Goal: Communication & Community: Answer question/provide support

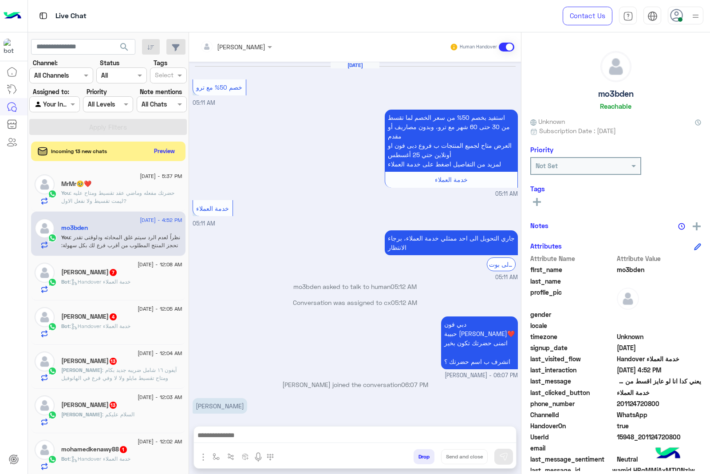
scroll to position [1331, 0]
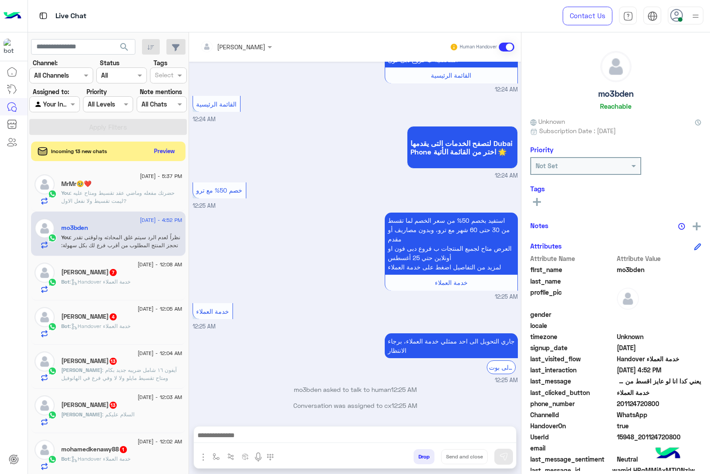
click at [686, 18] on div at bounding box center [684, 16] width 35 height 18
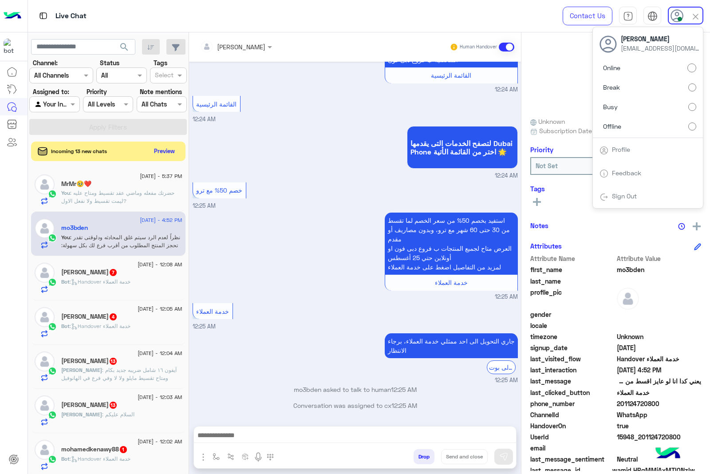
click at [636, 108] on label "Busy" at bounding box center [647, 107] width 97 height 16
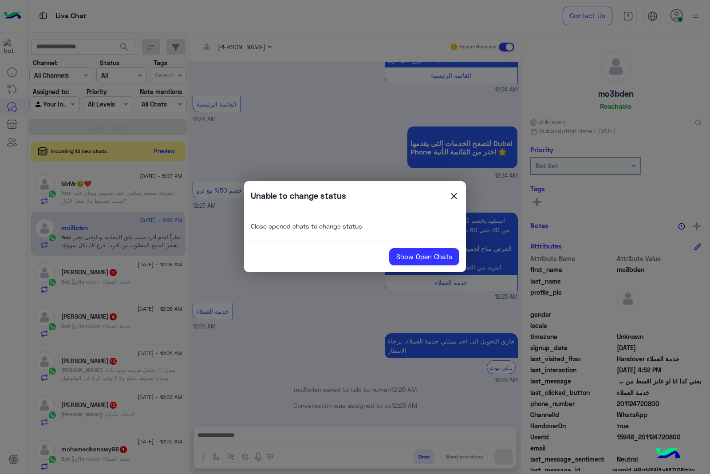
click at [453, 191] on span "close" at bounding box center [453, 197] width 11 height 13
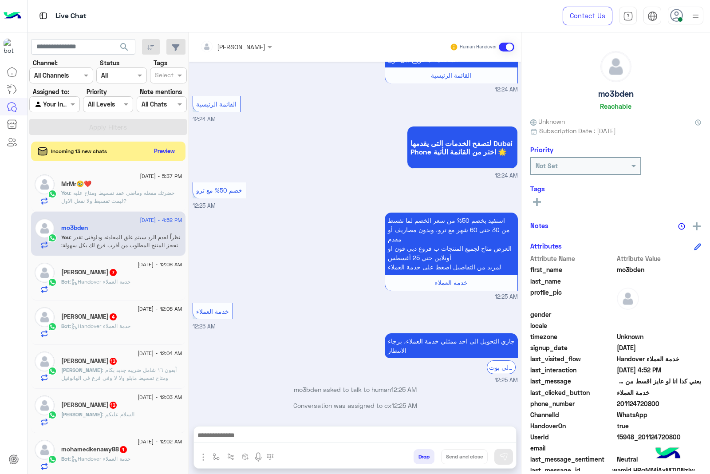
click at [114, 188] on div "MrMr🥹❤️" at bounding box center [121, 184] width 121 height 9
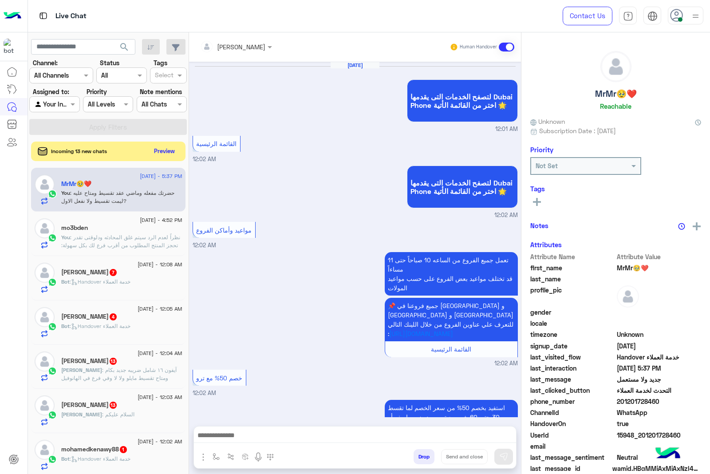
scroll to position [1067, 0]
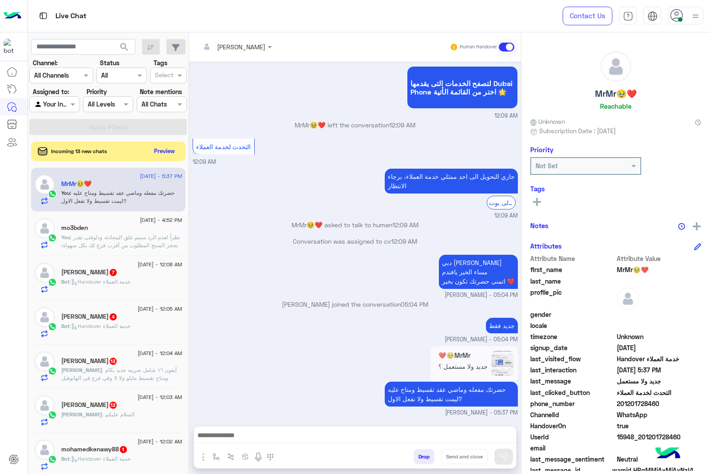
drag, startPoint x: 352, startPoint y: 423, endPoint x: 349, endPoint y: 431, distance: 8.4
click at [353, 424] on div "[PERSON_NAME] Human Handover [DATE] لتصفح الخدمات التى يقدمها Dubai Phone اختر …" at bounding box center [355, 254] width 332 height 445
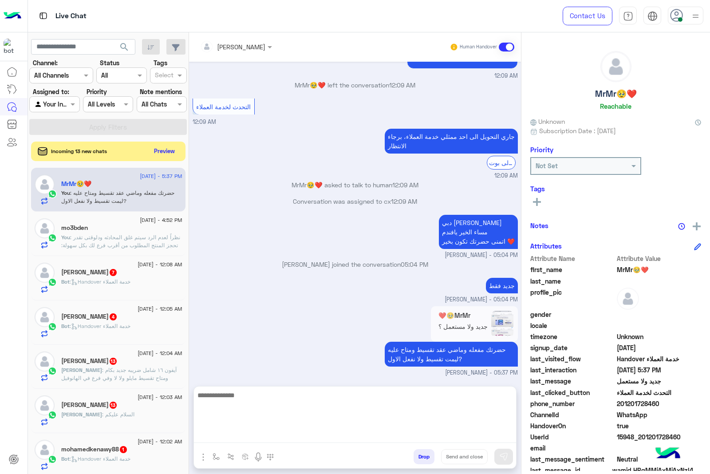
click at [347, 435] on textarea at bounding box center [355, 415] width 322 height 53
paste textarea "**********"
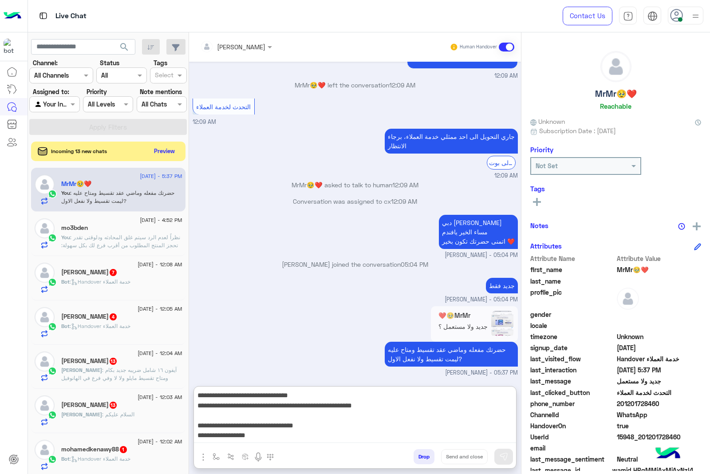
scroll to position [57, 0]
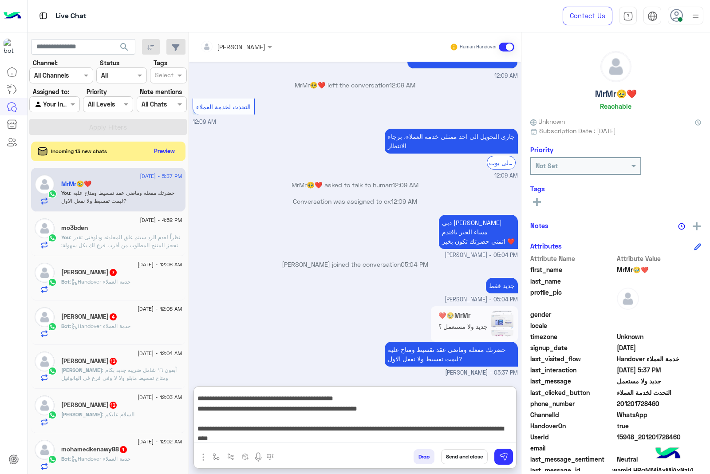
type textarea "**********"
click at [459, 458] on button "Send and close" at bounding box center [464, 456] width 47 height 15
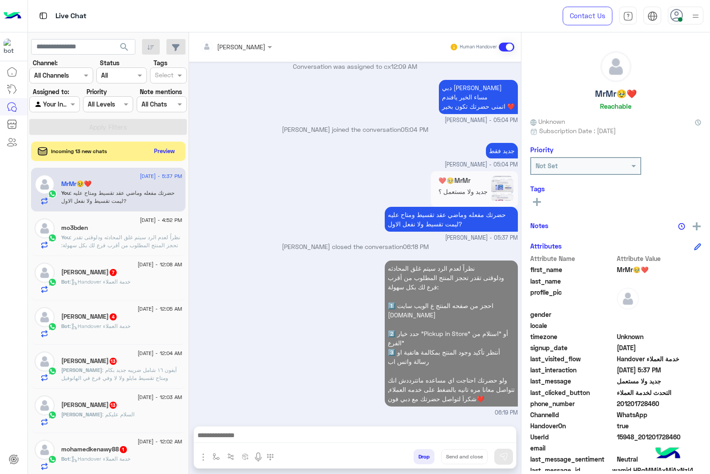
scroll to position [1242, 0]
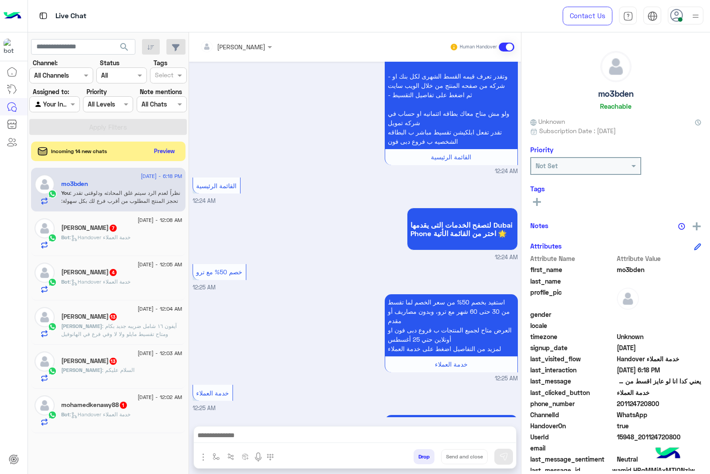
scroll to position [1331, 0]
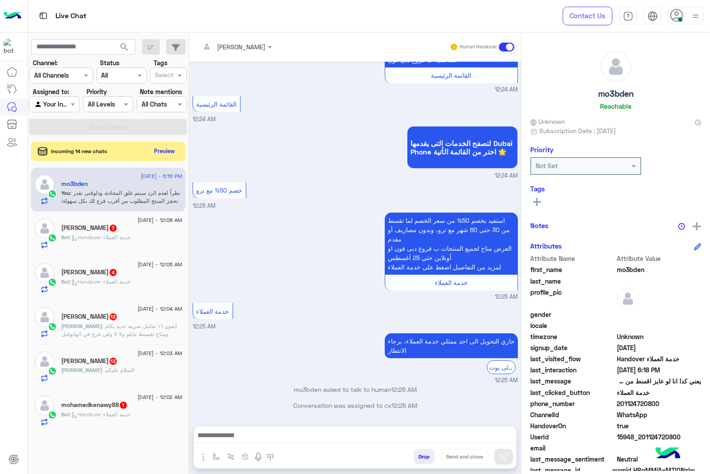
click at [683, 9] on div at bounding box center [684, 16] width 35 height 18
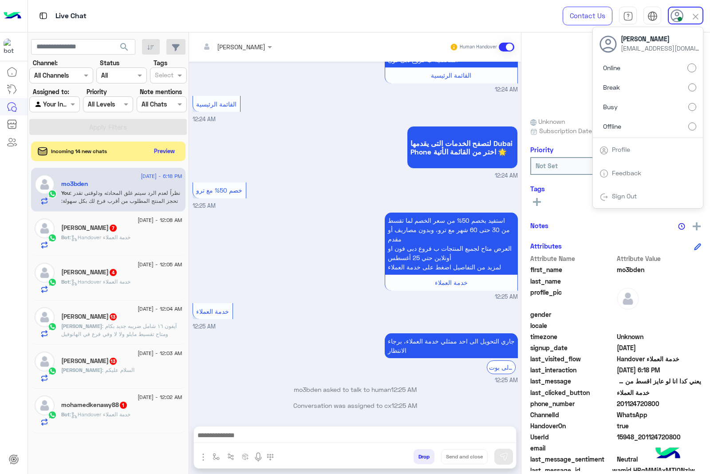
click at [624, 104] on label "Busy" at bounding box center [647, 107] width 97 height 16
